Goal: Information Seeking & Learning: Learn about a topic

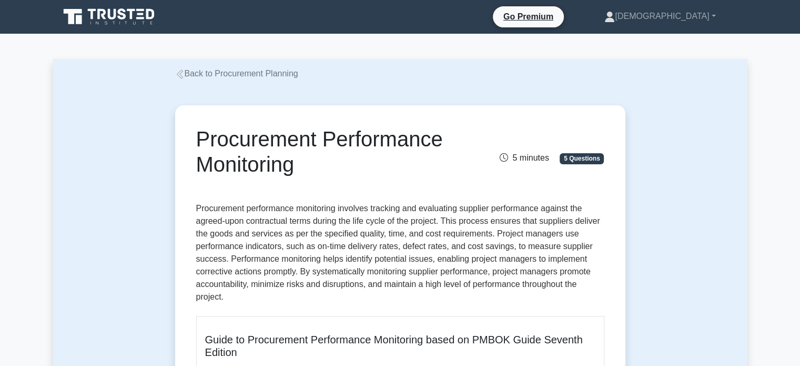
click at [116, 15] on icon at bounding box center [112, 14] width 8 height 11
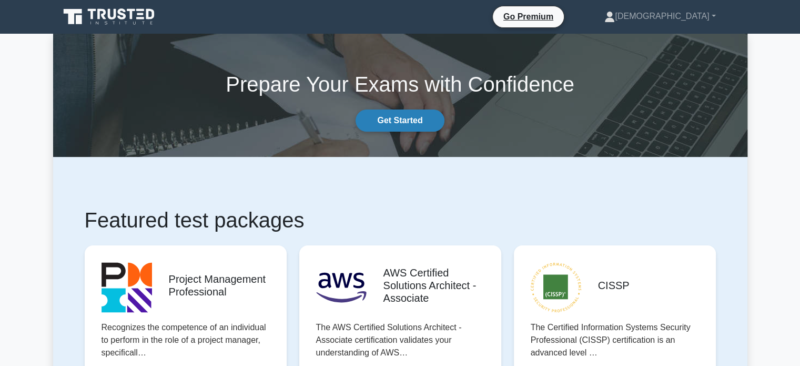
click at [405, 124] on link "Get Started" at bounding box center [400, 120] width 88 height 22
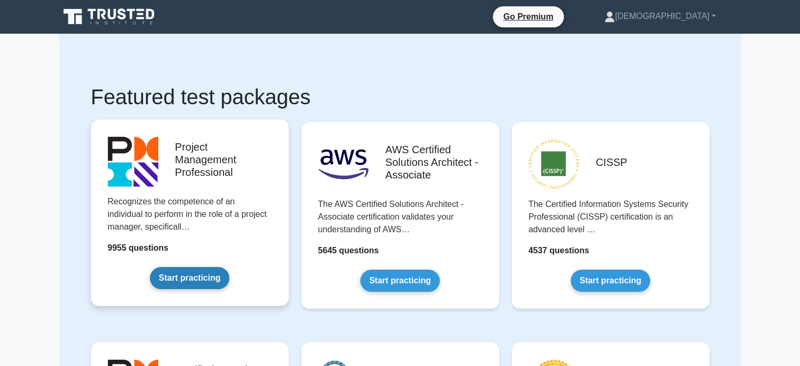
click at [211, 277] on link "Start practicing" at bounding box center [189, 278] width 79 height 22
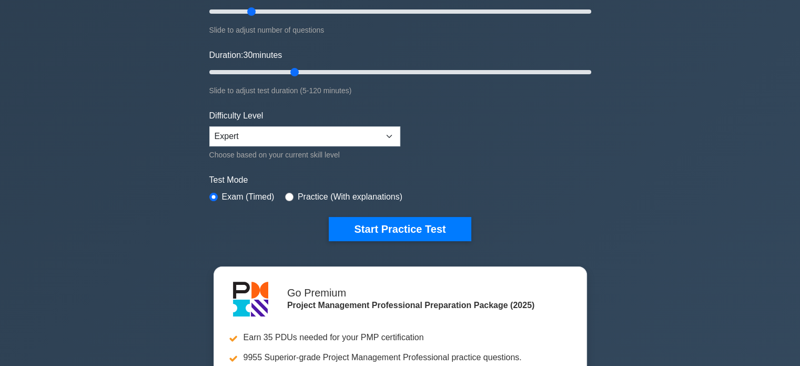
scroll to position [158, 0]
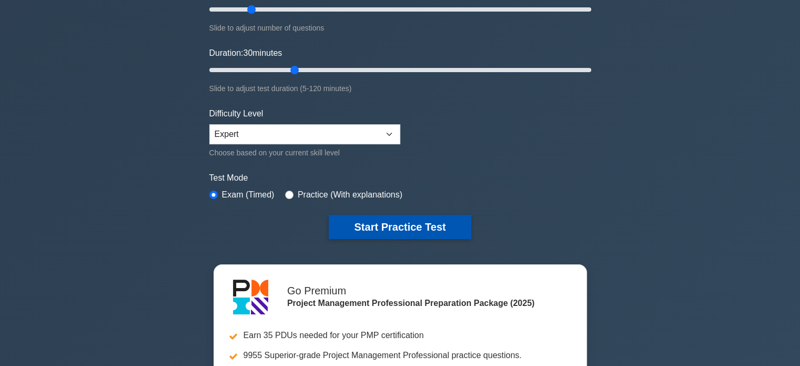
click at [383, 220] on button "Start Practice Test" at bounding box center [400, 227] width 142 height 24
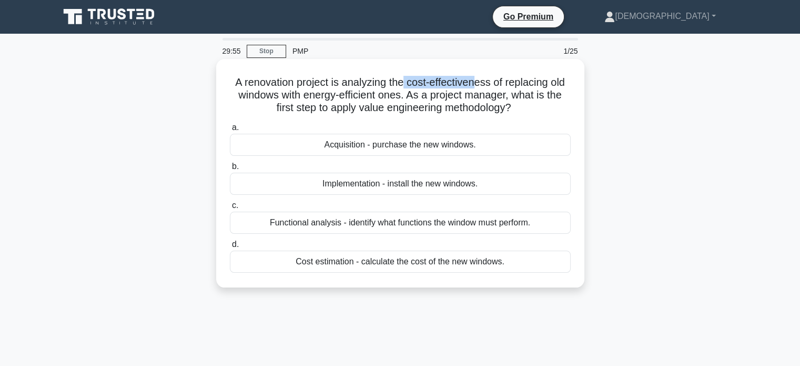
drag, startPoint x: 403, startPoint y: 84, endPoint x: 484, endPoint y: 79, distance: 80.6
click at [481, 79] on h5 "A renovation project is analyzing the cost-effectiveness of replacing old windo…" at bounding box center [400, 95] width 343 height 39
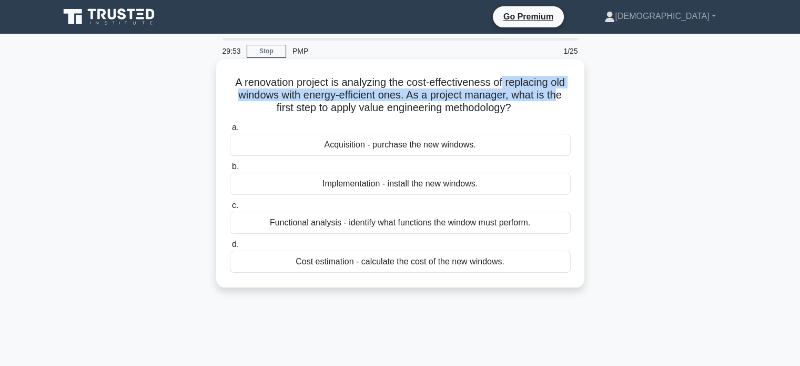
drag, startPoint x: 506, startPoint y: 79, endPoint x: 563, endPoint y: 90, distance: 57.8
click at [563, 90] on h5 "A renovation project is analyzing the cost-effectiveness of replacing old windo…" at bounding box center [400, 95] width 343 height 39
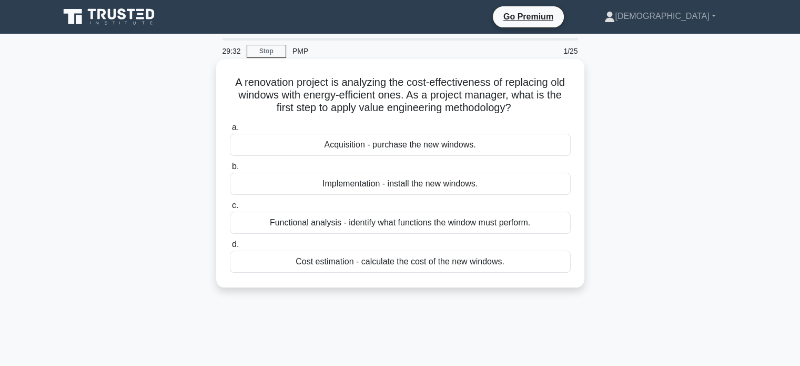
click at [444, 221] on div "Functional analysis - identify what functions the window must perform." at bounding box center [400, 222] width 341 height 22
click at [230, 209] on input "c. Functional analysis - identify what functions the window must perform." at bounding box center [230, 205] width 0 height 7
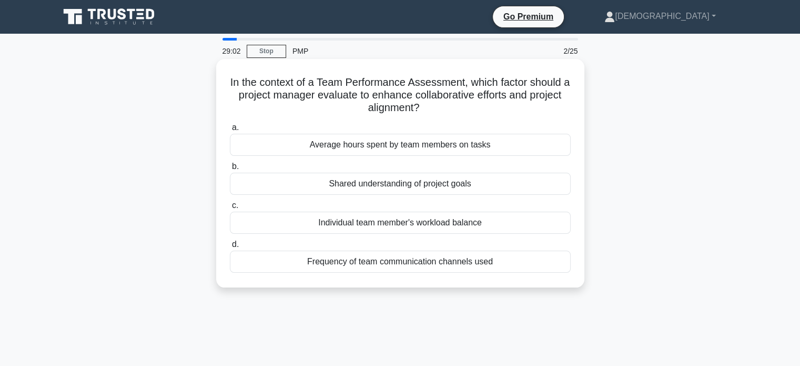
click at [538, 99] on h5 "In the context of a Team Performance Assessment, which factor should a project …" at bounding box center [400, 95] width 343 height 39
drag, startPoint x: 297, startPoint y: 87, endPoint x: 263, endPoint y: 88, distance: 33.7
click at [263, 88] on h5 "In the context of a Team Performance Assessment, which factor should a project …" at bounding box center [400, 95] width 343 height 39
copy h5 "context"
click at [399, 185] on div "Shared understanding of project goals" at bounding box center [400, 184] width 341 height 22
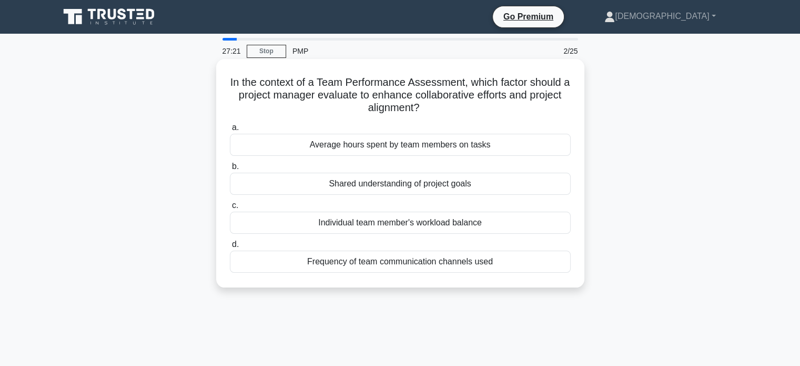
click at [230, 170] on input "b. Shared understanding of project goals" at bounding box center [230, 166] width 0 height 7
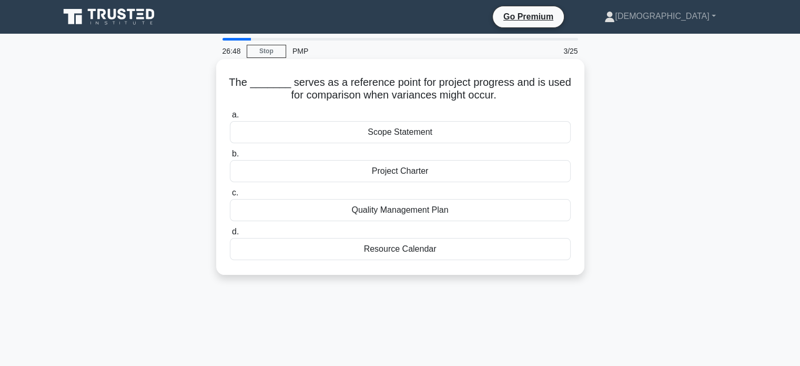
click at [387, 133] on div "Scope Statement" at bounding box center [400, 132] width 341 height 22
click at [230, 118] on input "a. Scope Statement" at bounding box center [230, 115] width 0 height 7
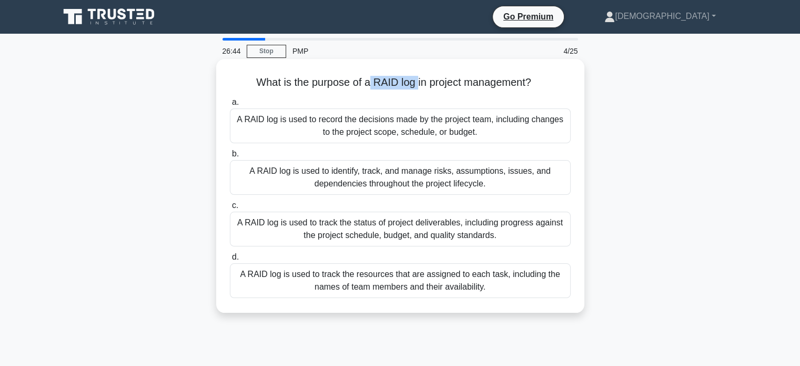
drag, startPoint x: 370, startPoint y: 84, endPoint x: 417, endPoint y: 79, distance: 47.0
click at [417, 79] on h5 "What is the purpose of a RAID log in project management? .spinner_0XTQ{transfor…" at bounding box center [400, 83] width 343 height 14
click at [297, 174] on div "A RAID log is used to identify, track, and manage risks, assumptions, issues, a…" at bounding box center [400, 177] width 341 height 35
click at [230, 157] on input "b. A RAID log is used to identify, track, and manage risks, assumptions, issues…" at bounding box center [230, 153] width 0 height 7
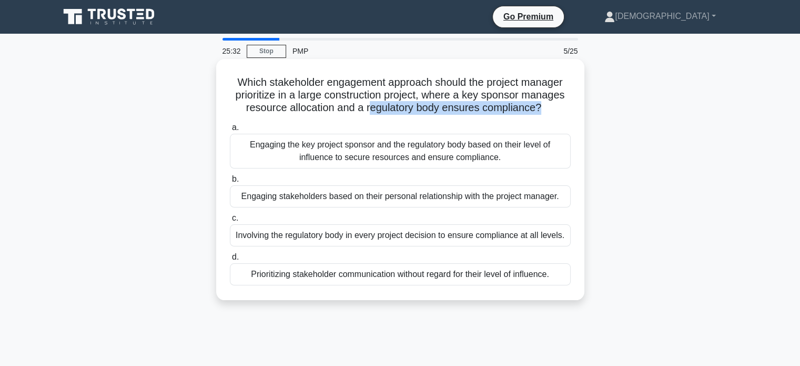
drag, startPoint x: 541, startPoint y: 110, endPoint x: 361, endPoint y: 112, distance: 179.4
click at [368, 112] on h5 "Which stakeholder engagement approach should the project manager prioritize in …" at bounding box center [400, 95] width 343 height 39
click at [360, 112] on h5 "Which stakeholder engagement approach should the project manager prioritize in …" at bounding box center [400, 95] width 343 height 39
click at [380, 150] on div "Engaging the key project sponsor and the regulatory body based on their level o…" at bounding box center [400, 151] width 341 height 35
click at [230, 131] on input "a. Engaging the key project sponsor and the regulatory body based on their leve…" at bounding box center [230, 127] width 0 height 7
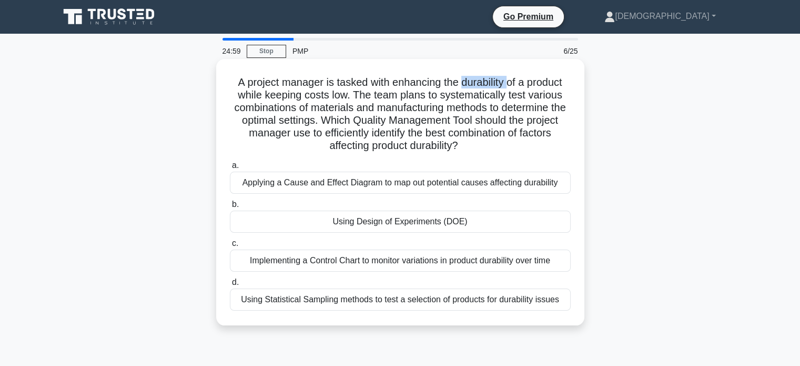
drag, startPoint x: 463, startPoint y: 82, endPoint x: 509, endPoint y: 84, distance: 45.8
click at [509, 84] on h5 "A project manager is tasked with enhancing the durability of a product while ke…" at bounding box center [400, 114] width 343 height 77
copy h5 "durability"
click at [392, 302] on div "Using Statistical Sampling methods to test a selection of products for durabili…" at bounding box center [400, 299] width 341 height 22
click at [230, 286] on input "d. Using Statistical Sampling methods to test a selection of products for durab…" at bounding box center [230, 282] width 0 height 7
